Goal: Task Accomplishment & Management: Manage account settings

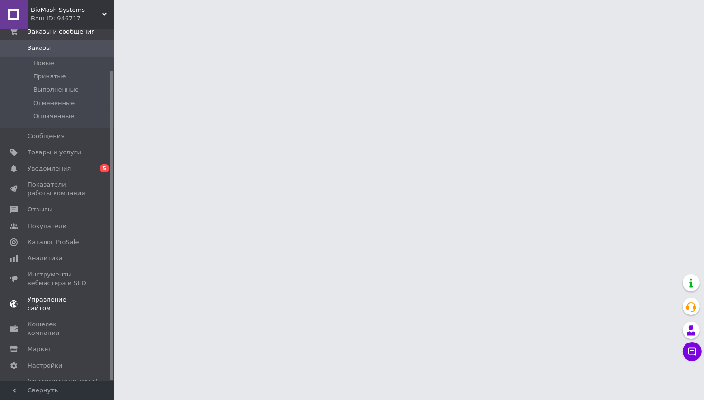
scroll to position [48, 0]
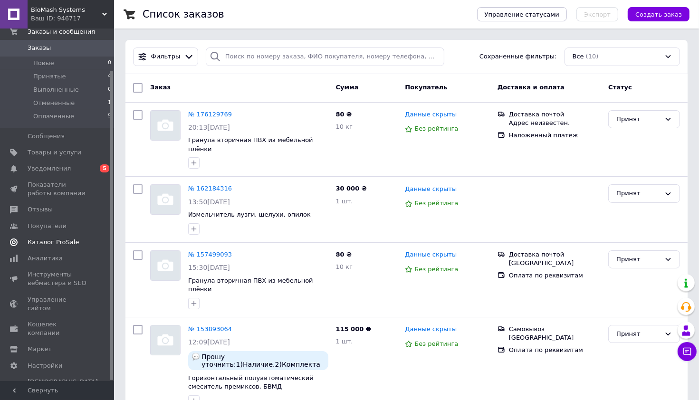
click at [35, 240] on span "Каталог ProSale" at bounding box center [53, 242] width 51 height 9
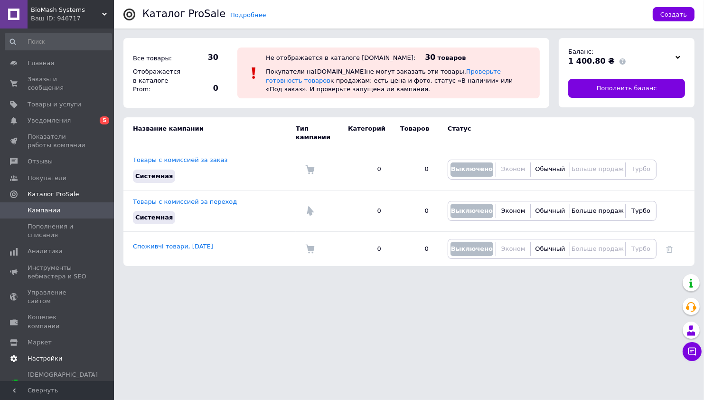
click at [40, 354] on span "Настройки" at bounding box center [45, 358] width 35 height 9
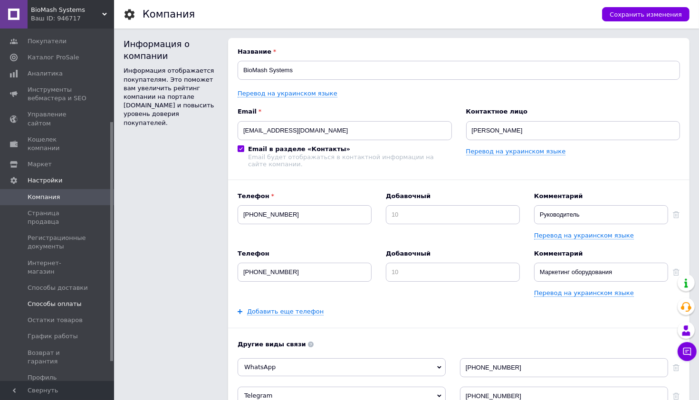
click at [42, 300] on span "Способы оплаты" at bounding box center [55, 304] width 54 height 9
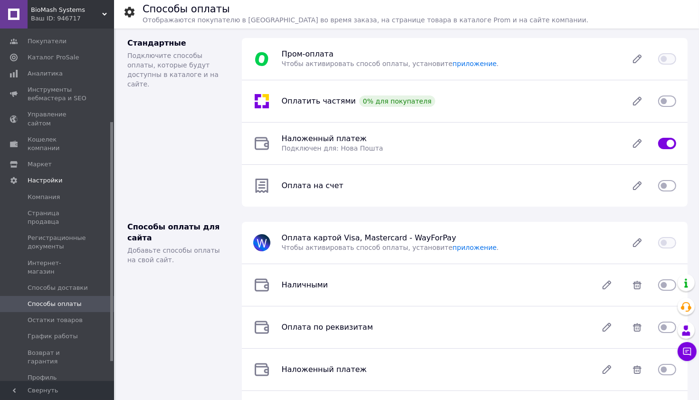
click at [58, 18] on div "Ваш ID: 946717" at bounding box center [72, 18] width 83 height 9
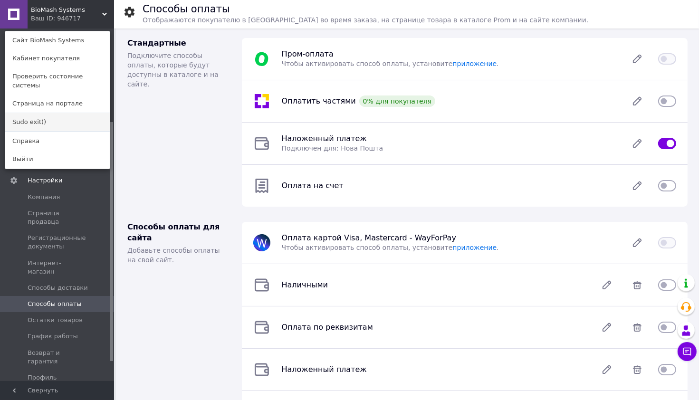
click at [53, 113] on link "Sudo exit()" at bounding box center [57, 122] width 105 height 18
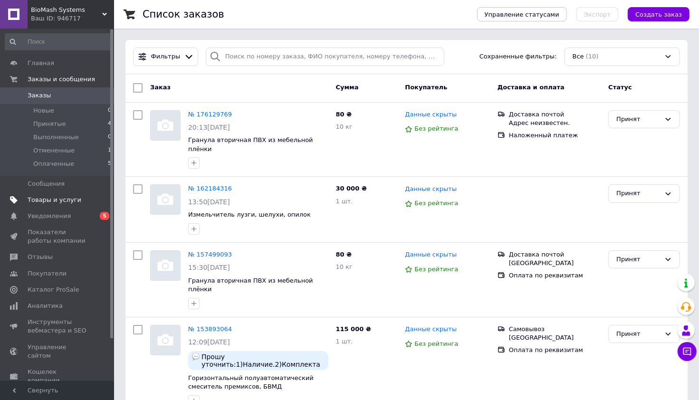
click at [34, 201] on span "Товары и услуги" at bounding box center [55, 200] width 54 height 9
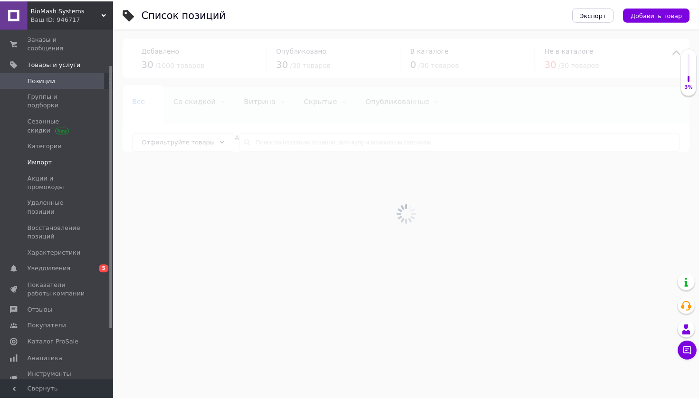
scroll to position [25, 0]
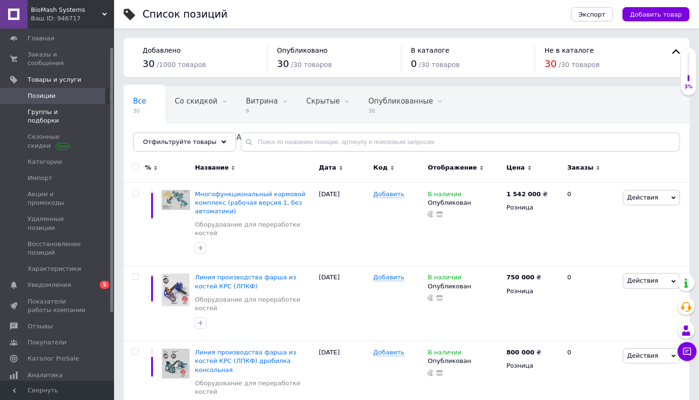
click at [37, 112] on span "Группы и подборки" at bounding box center [58, 116] width 60 height 17
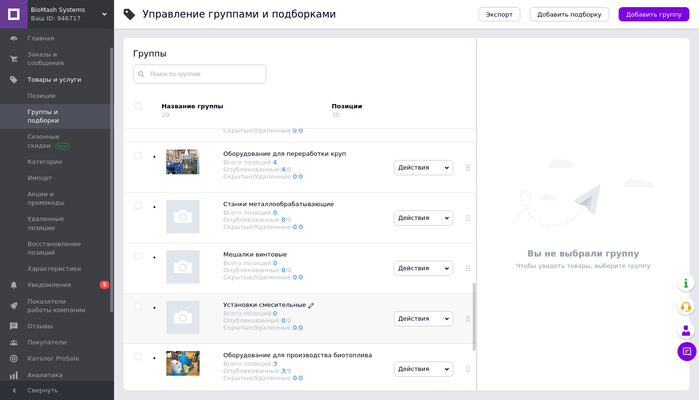
scroll to position [742, 0]
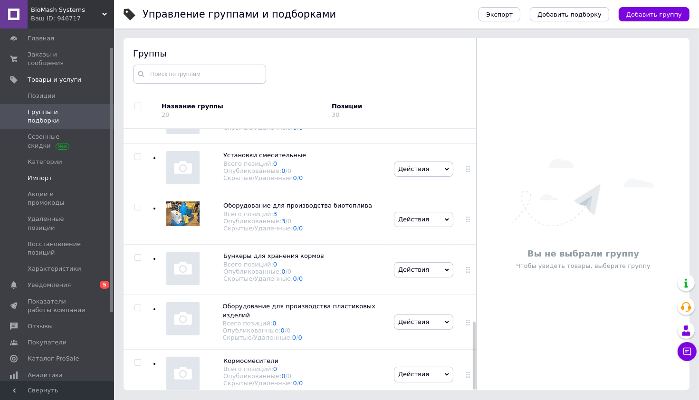
click at [46, 174] on span "Импорт" at bounding box center [40, 178] width 25 height 9
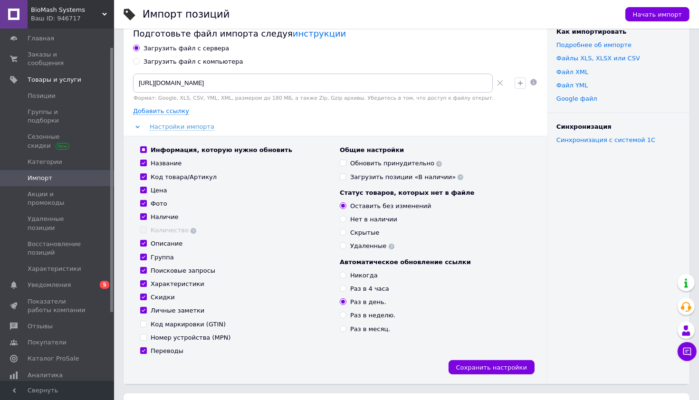
scroll to position [46, 0]
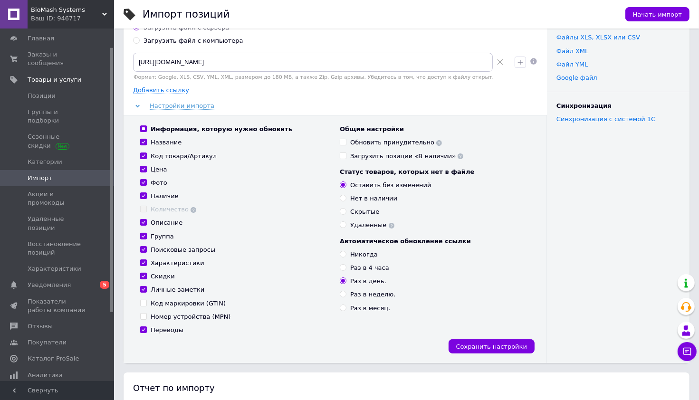
click at [61, 18] on div "Ваш ID: 946717" at bounding box center [72, 18] width 83 height 9
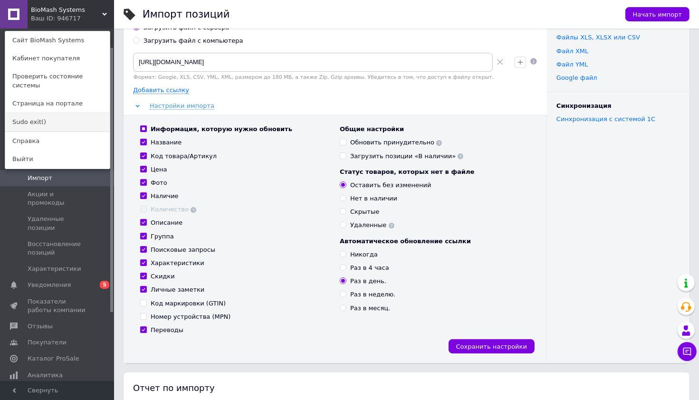
click at [35, 113] on link "Sudo exit()" at bounding box center [57, 122] width 105 height 18
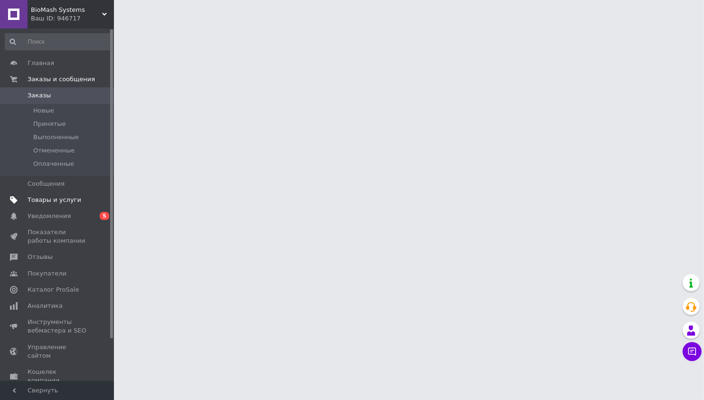
click at [38, 202] on span "Товары и услуги" at bounding box center [55, 200] width 54 height 9
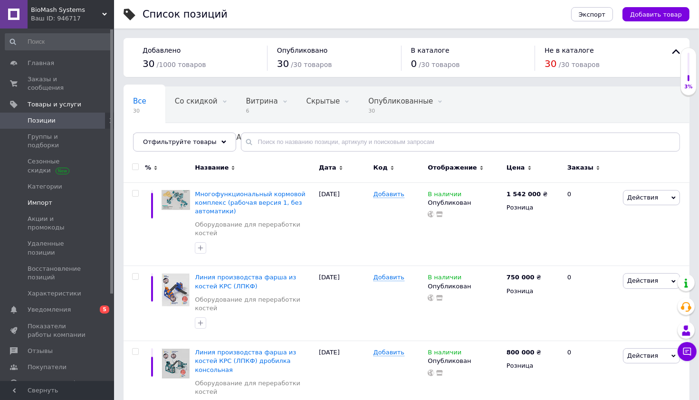
click at [39, 199] on span "Импорт" at bounding box center [40, 203] width 25 height 9
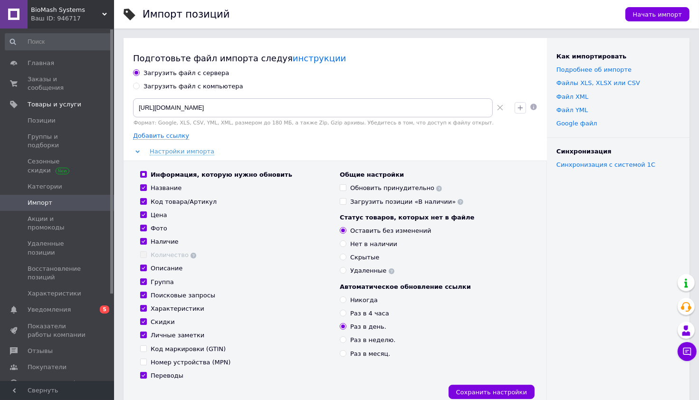
click at [51, 19] on div "Ваш ID: 946717" at bounding box center [72, 18] width 83 height 9
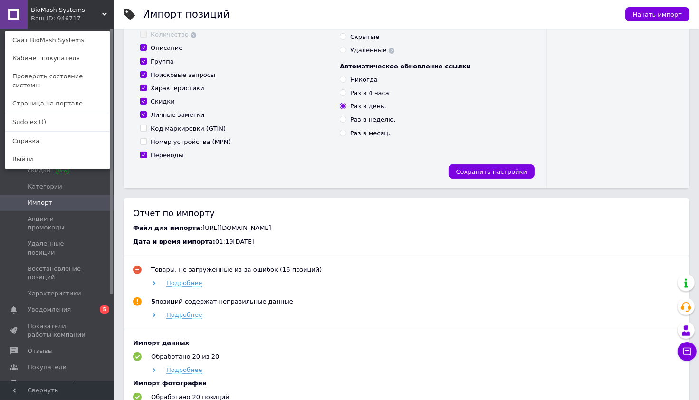
scroll to position [137, 0]
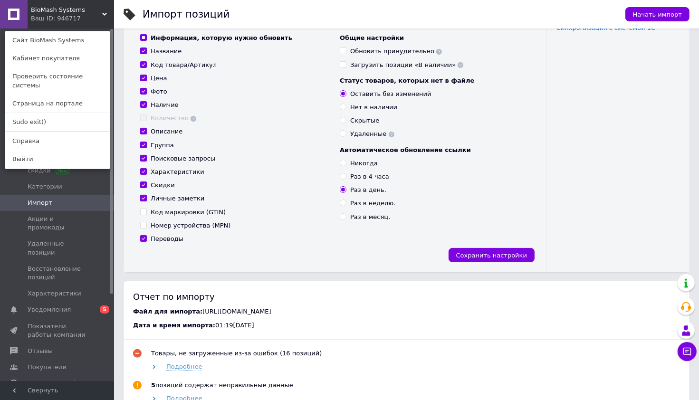
click at [80, 21] on div "BioMash Systems Ваш ID: 946717 Сайт BioMash Systems Кабинет покупателя Проверит…" at bounding box center [57, 14] width 114 height 29
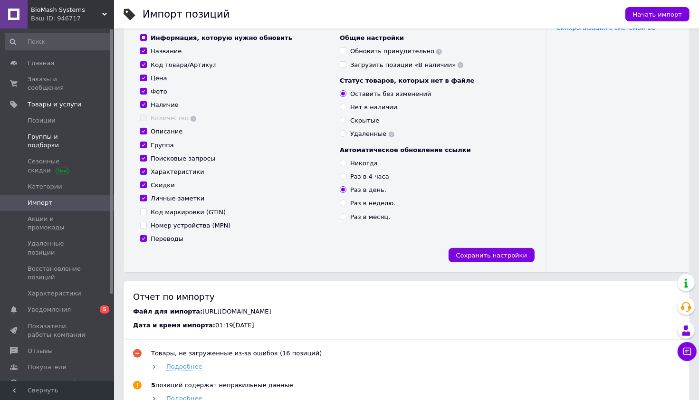
click at [42, 139] on span "Группы и подборки" at bounding box center [58, 141] width 60 height 17
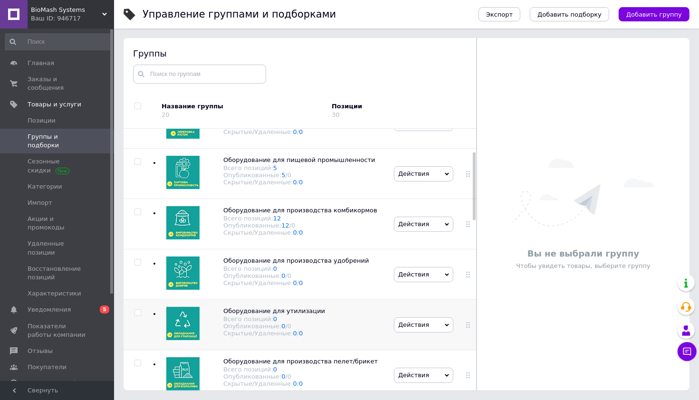
scroll to position [137, 0]
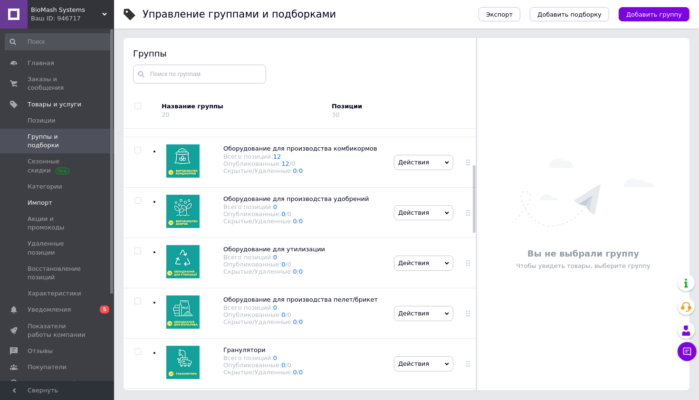
click at [41, 199] on span "Импорт" at bounding box center [40, 203] width 25 height 9
